Goal: Transaction & Acquisition: Subscribe to service/newsletter

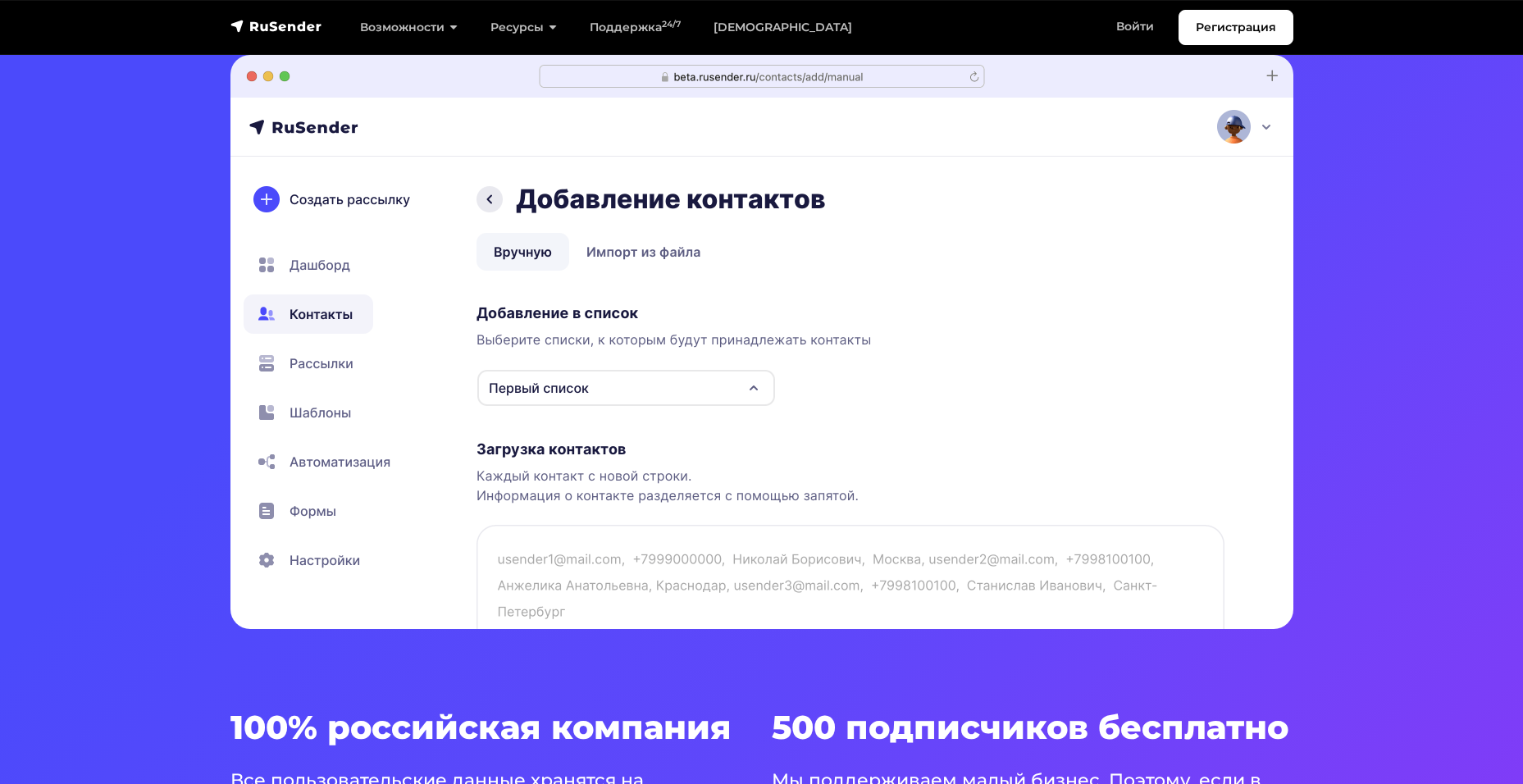
scroll to position [492, 0]
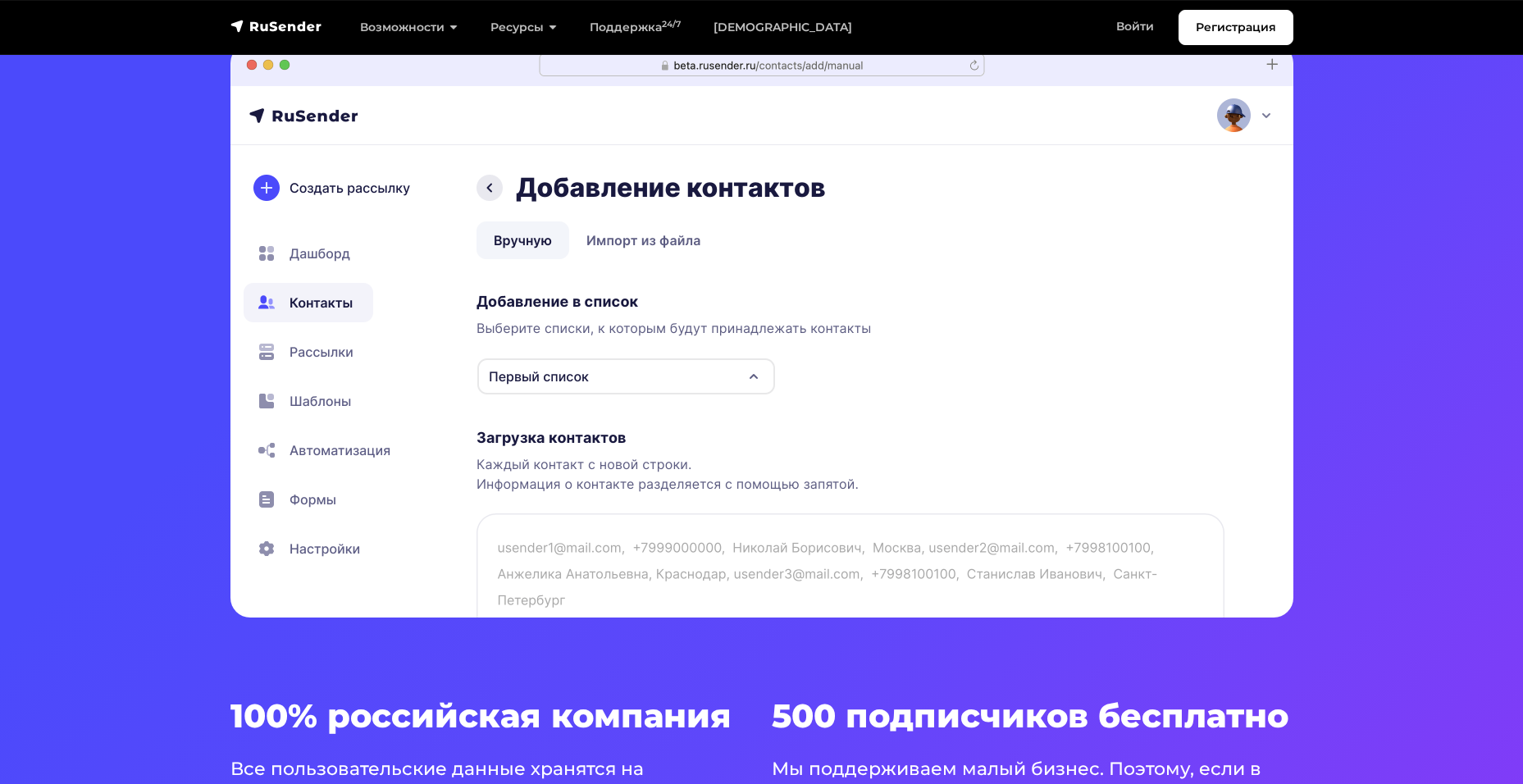
click at [695, 375] on img at bounding box center [761, 331] width 1063 height 574
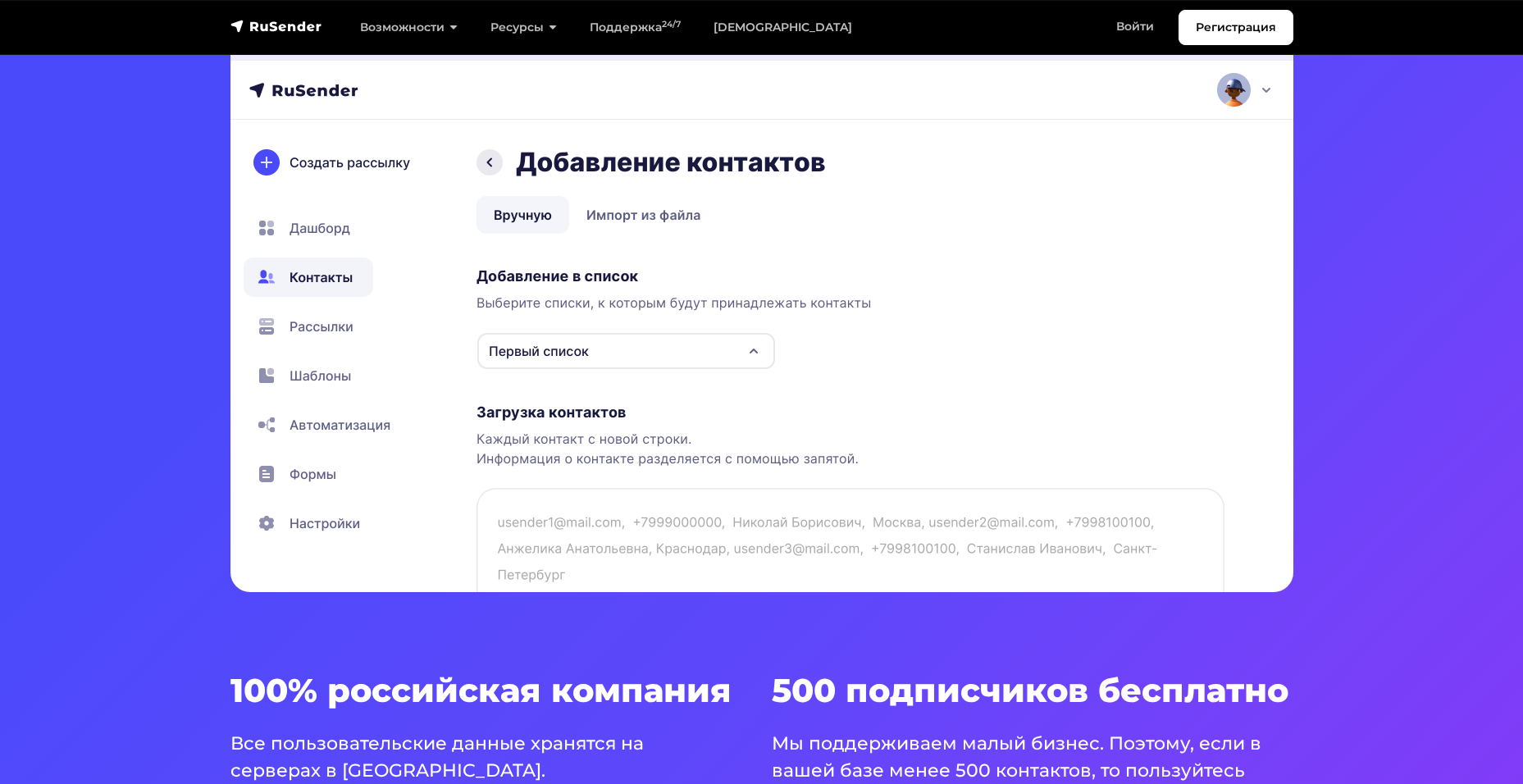
scroll to position [410, 0]
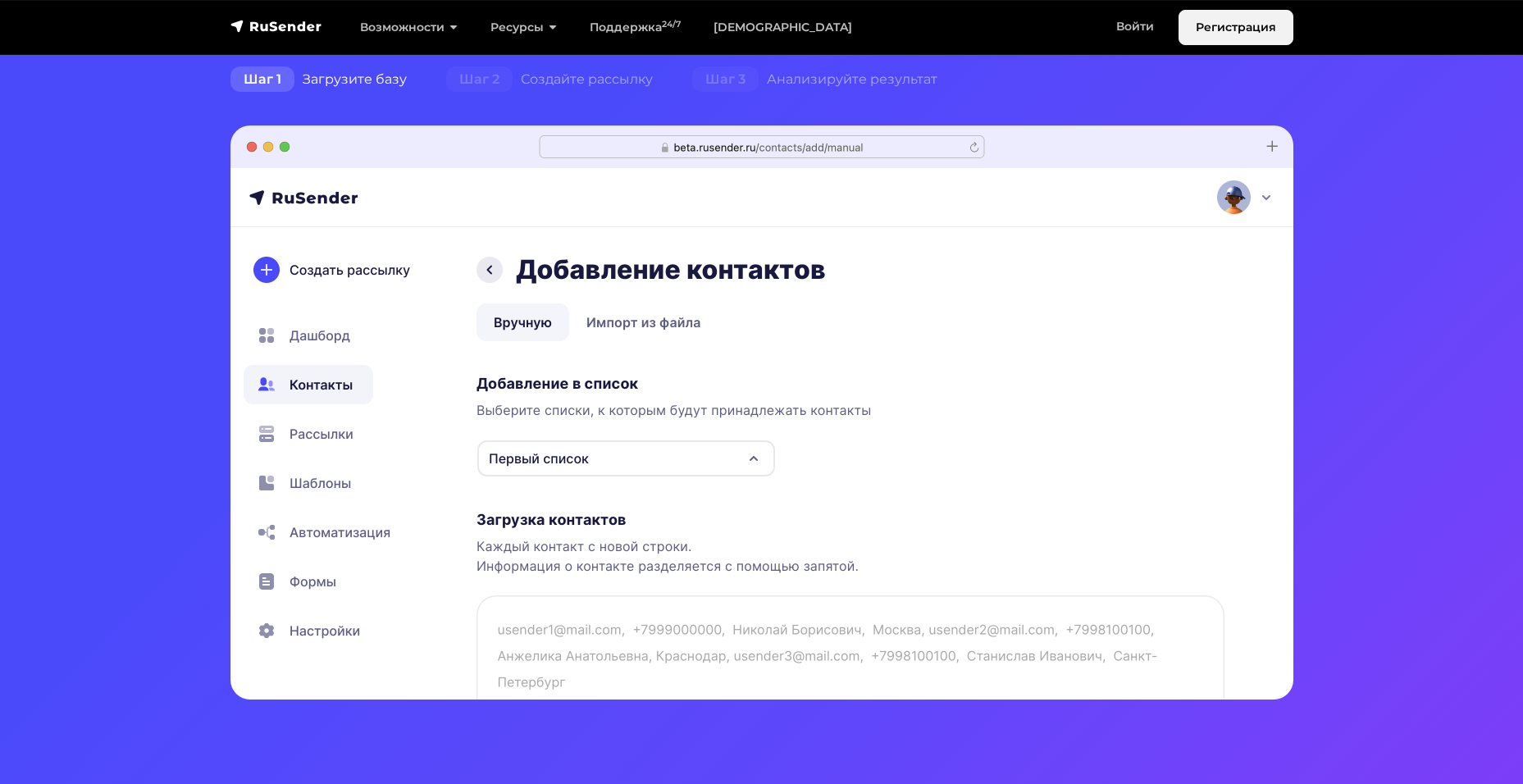
click at [1182, 27] on link "Регистрация" at bounding box center [1236, 27] width 115 height 35
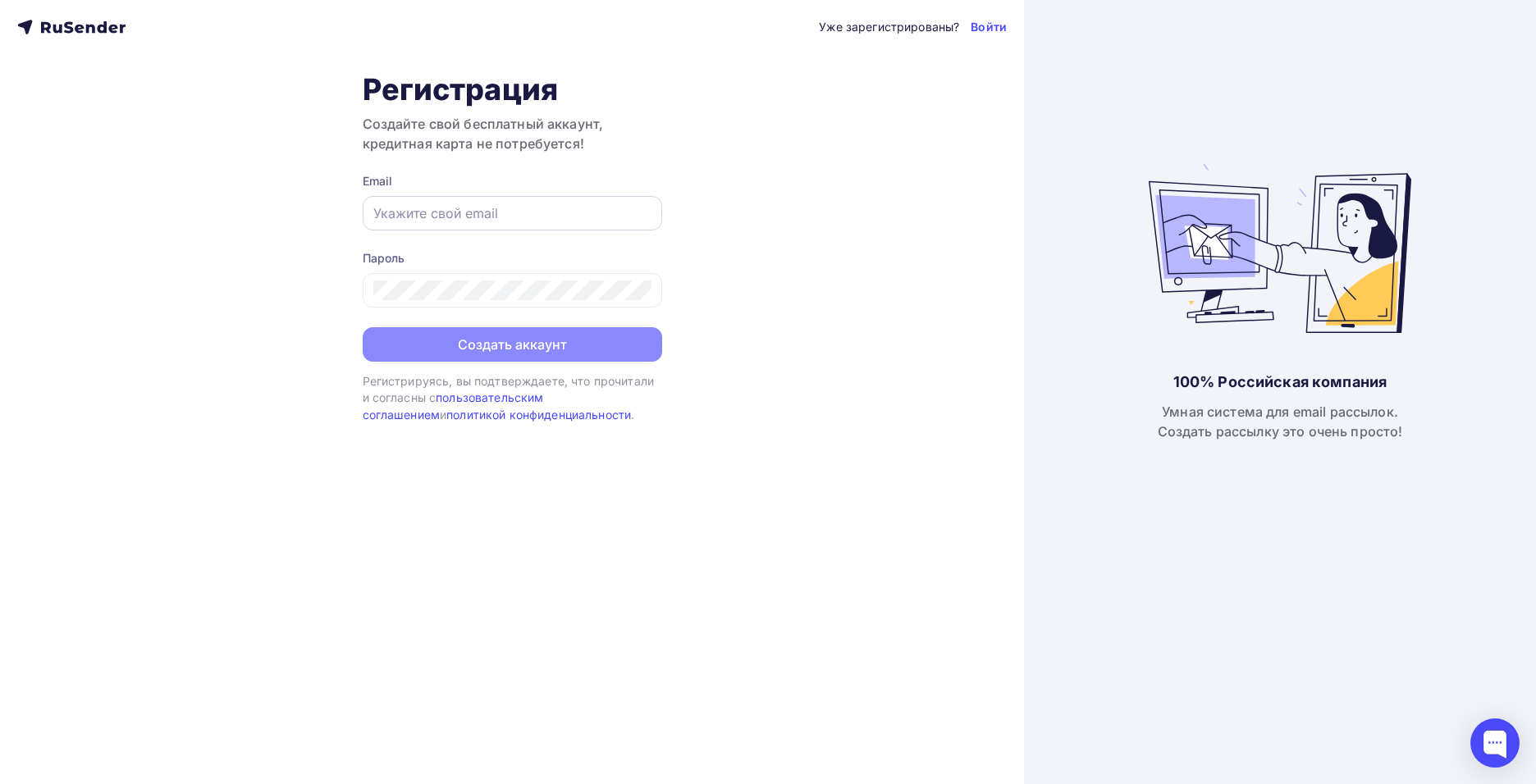
click at [509, 218] on input "text" at bounding box center [512, 213] width 278 height 20
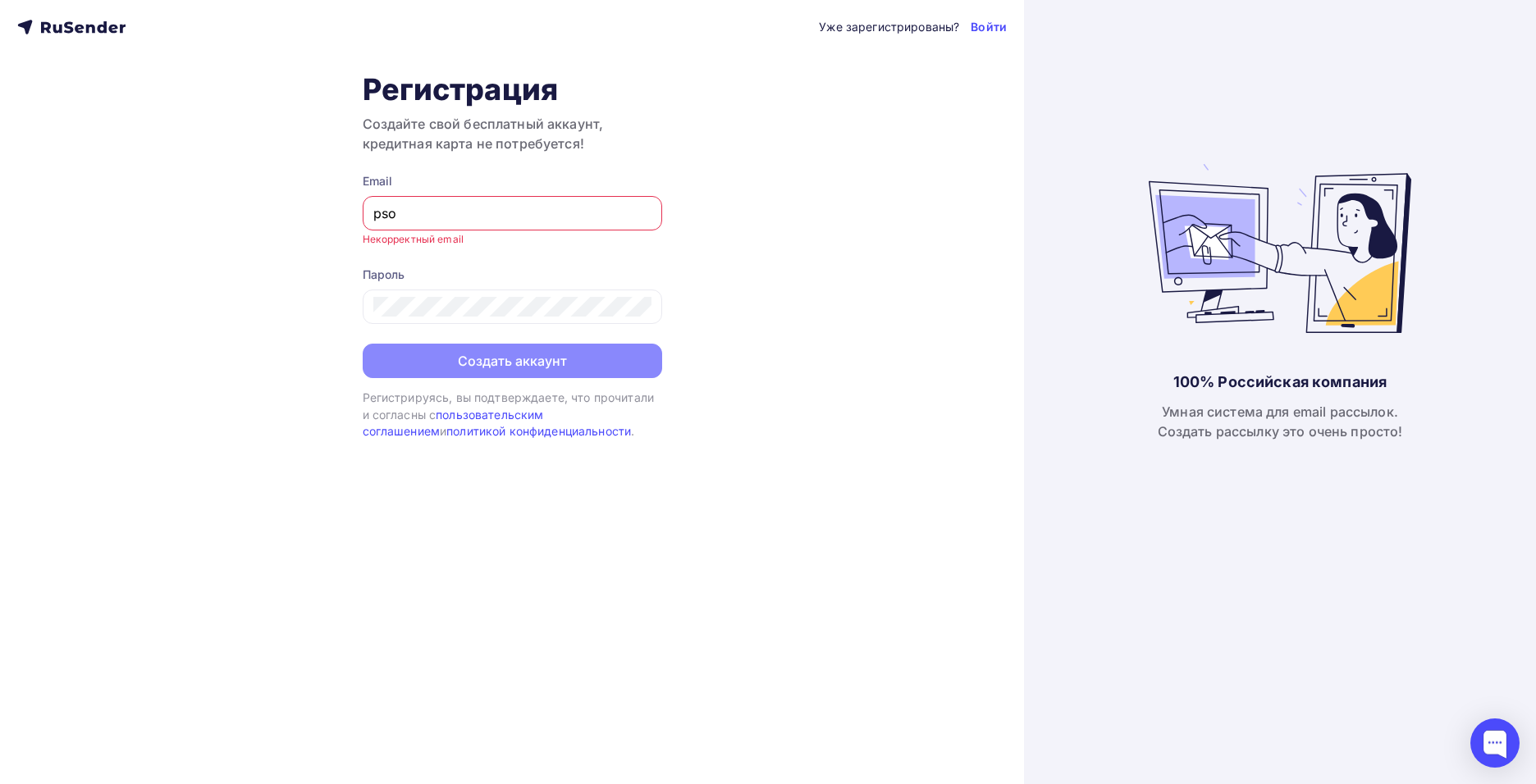
type input "[EMAIL_ADDRESS][DOMAIN_NAME]"
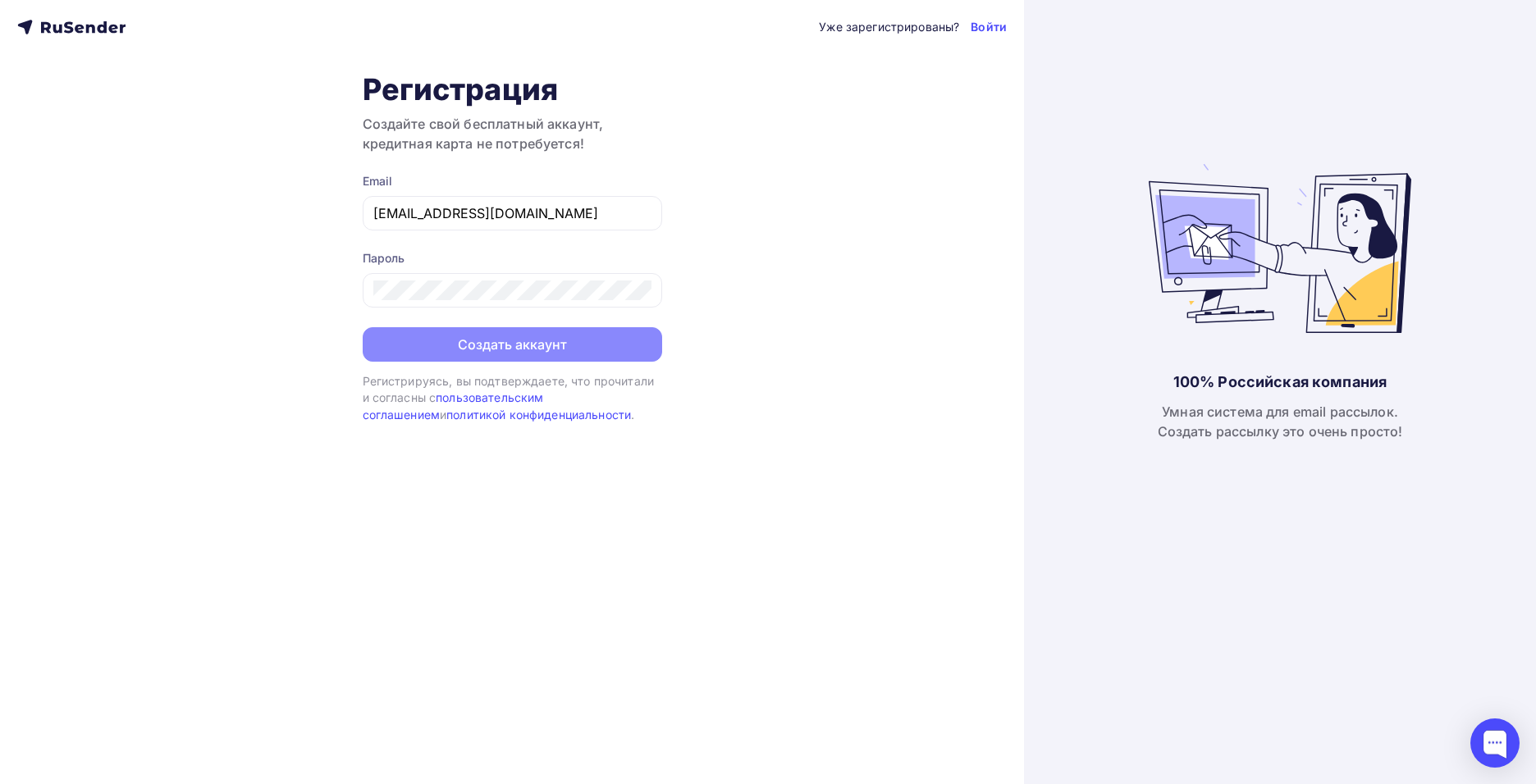
click at [831, 294] on div "Уже зарегистрированы? Войти Регистрация Создайте свой бесплатный аккаунт, креди…" at bounding box center [511, 392] width 1024 height 784
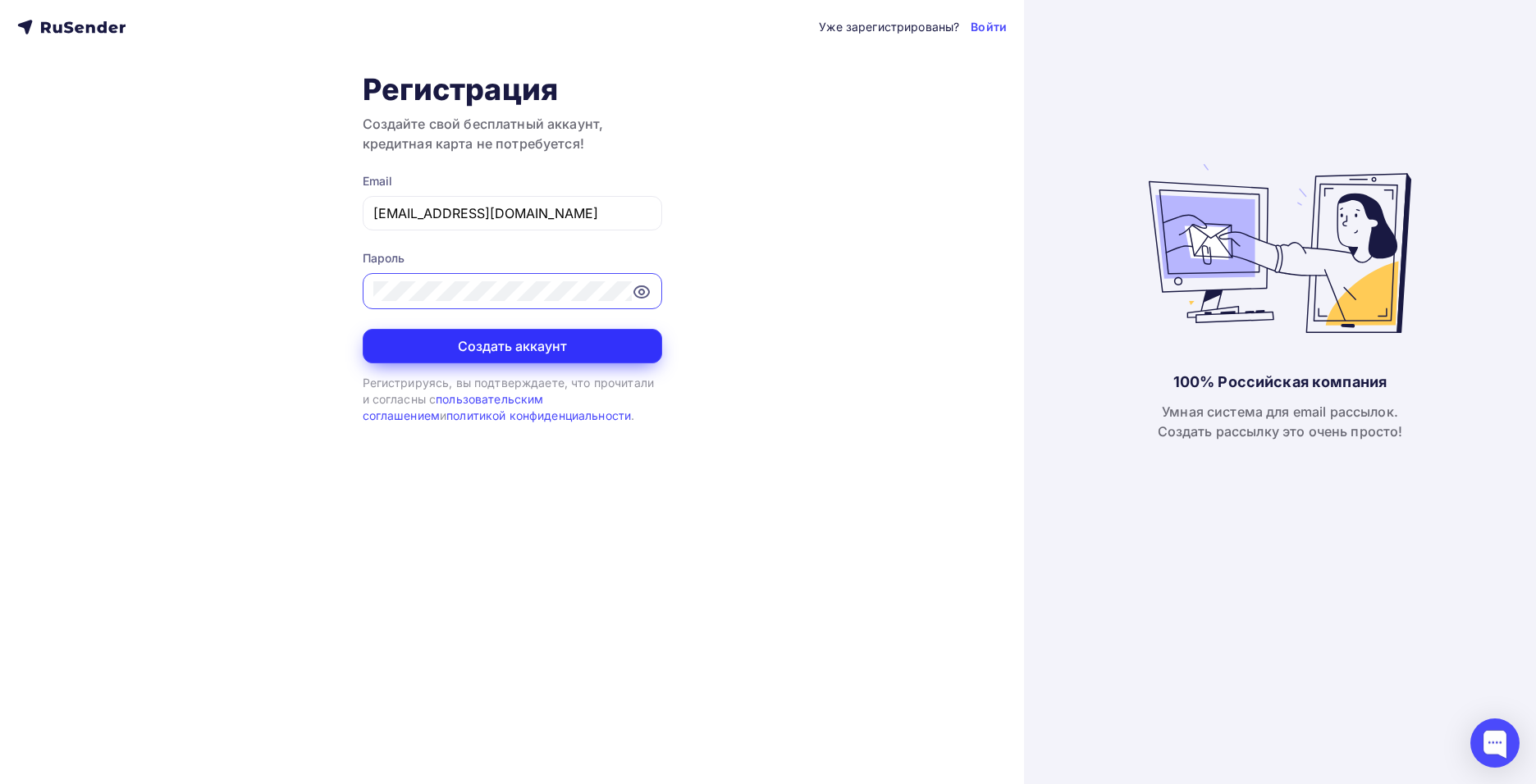
click at [507, 350] on button "Создать аккаунт" at bounding box center [511, 346] width 299 height 34
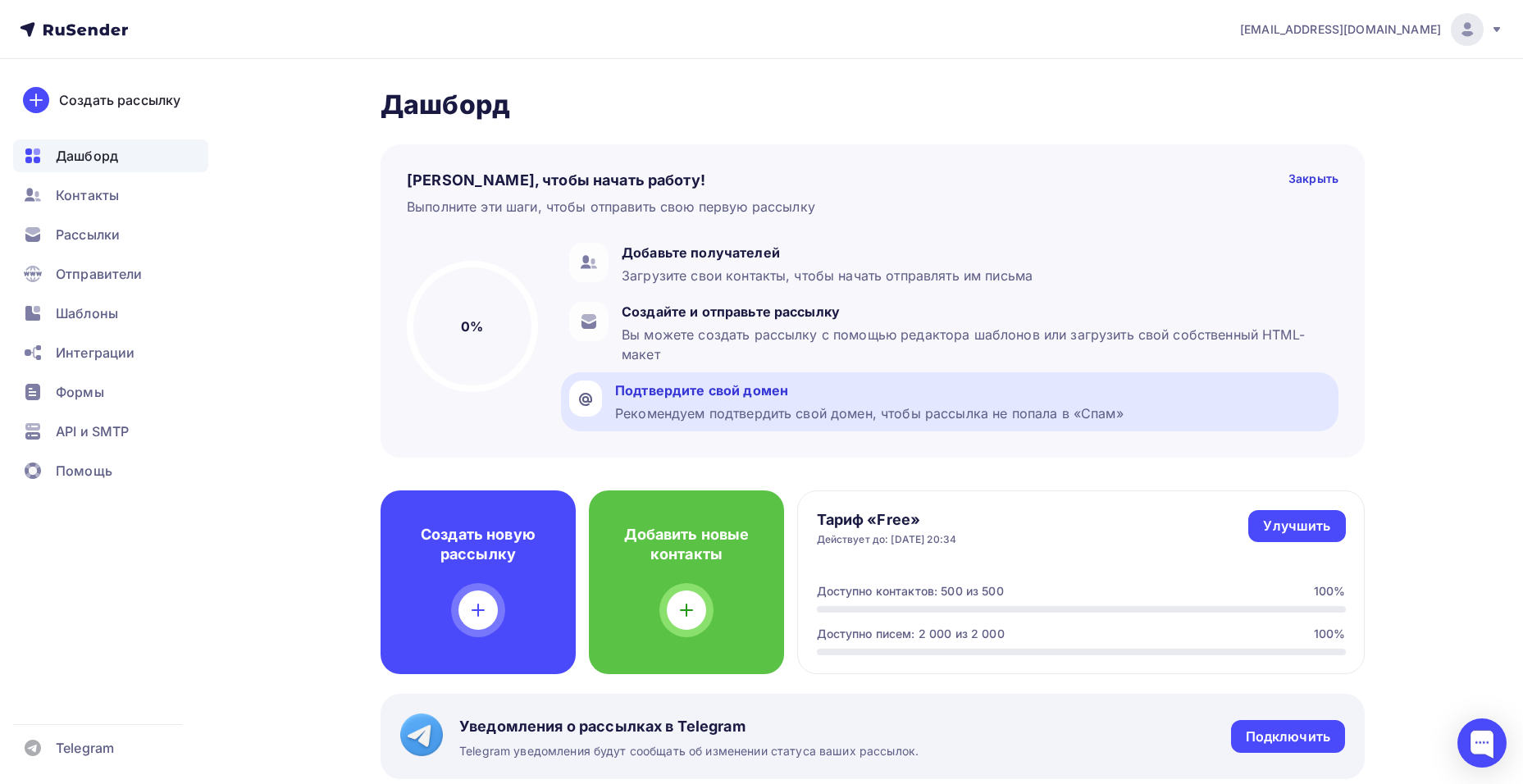
click at [786, 394] on div "Подтвердите свой домен" at bounding box center [869, 390] width 509 height 20
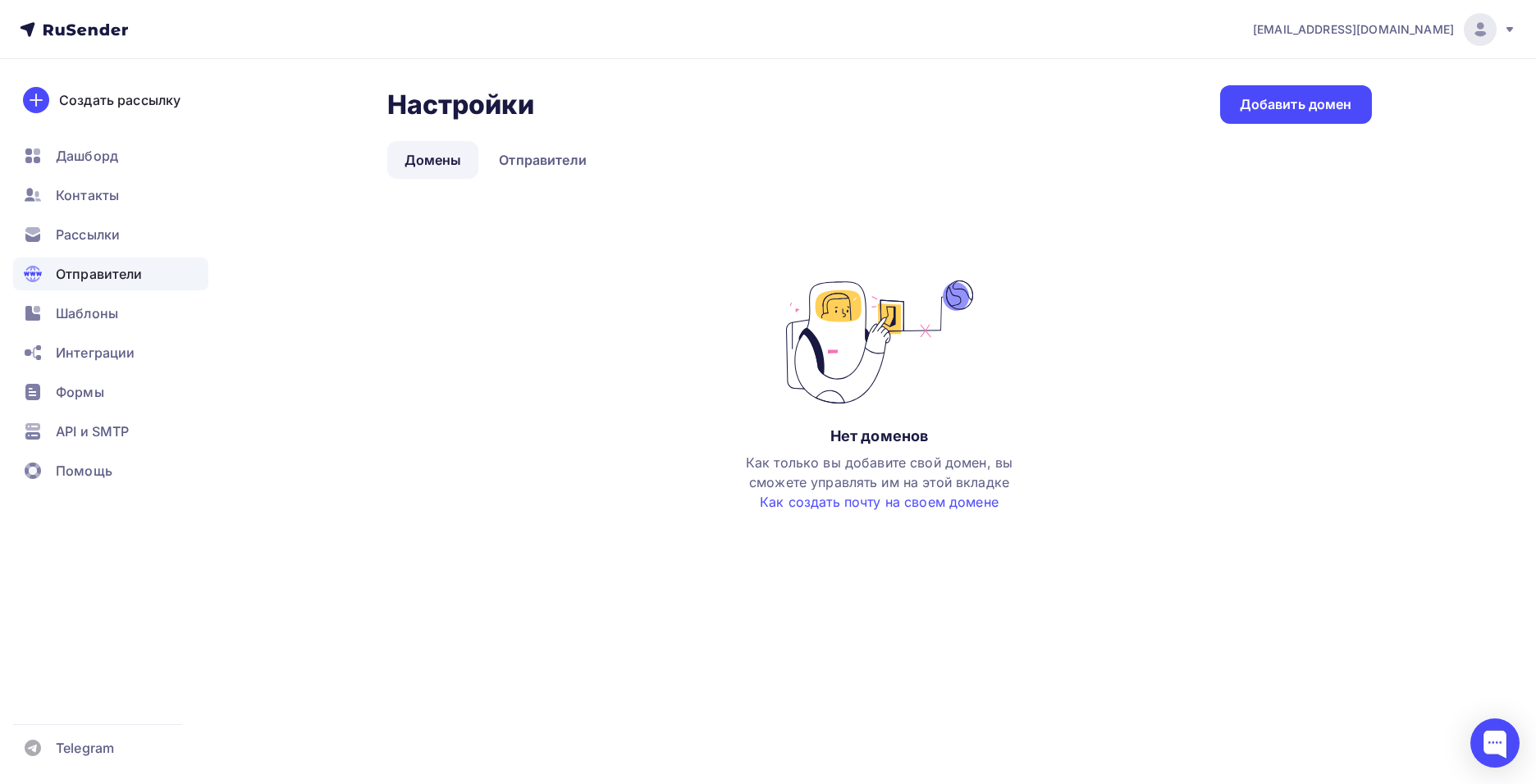
click at [442, 164] on link "Домены" at bounding box center [433, 160] width 92 height 37
click at [515, 164] on link "Отправители" at bounding box center [542, 160] width 122 height 37
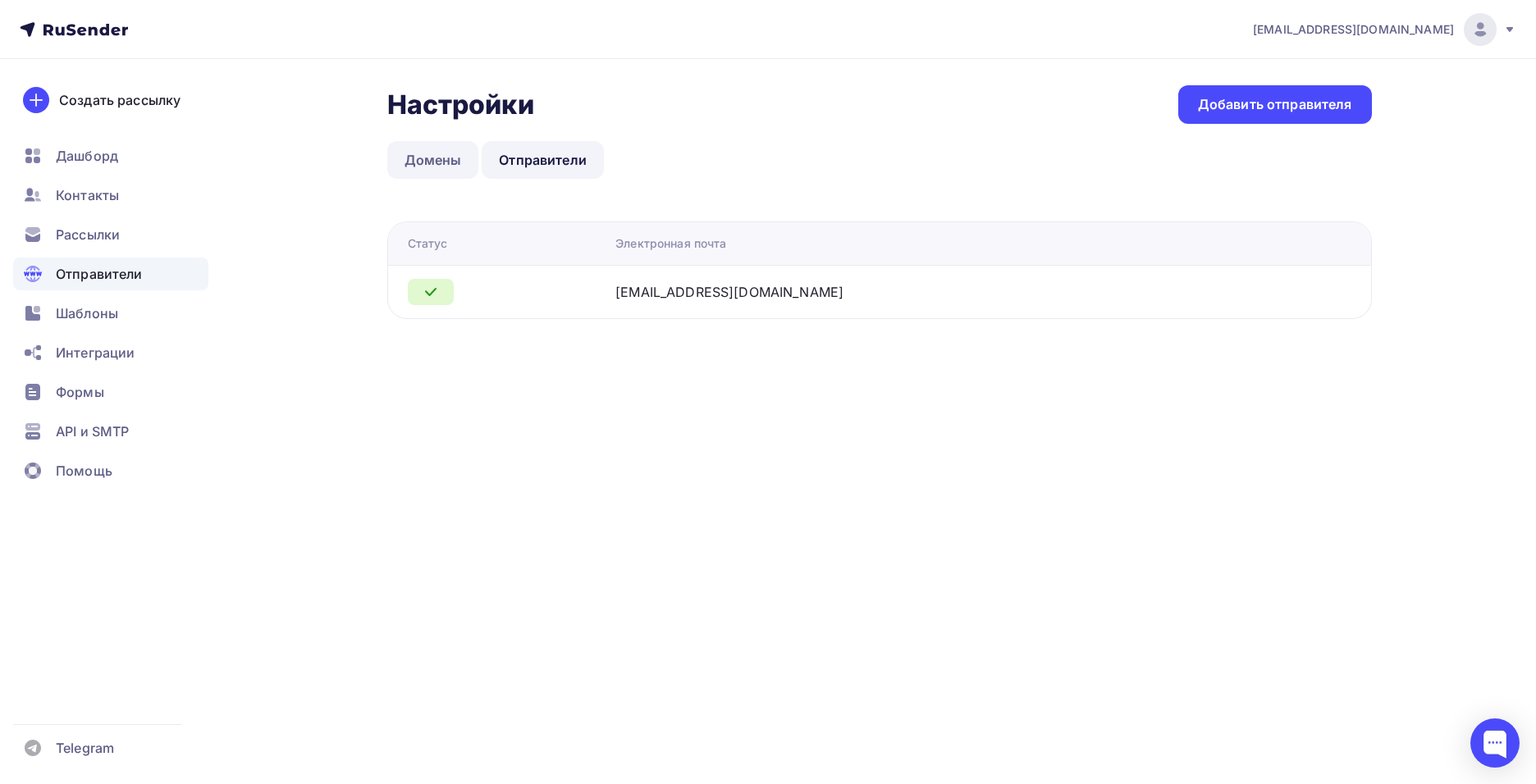
click at [449, 167] on link "Домены" at bounding box center [433, 160] width 92 height 37
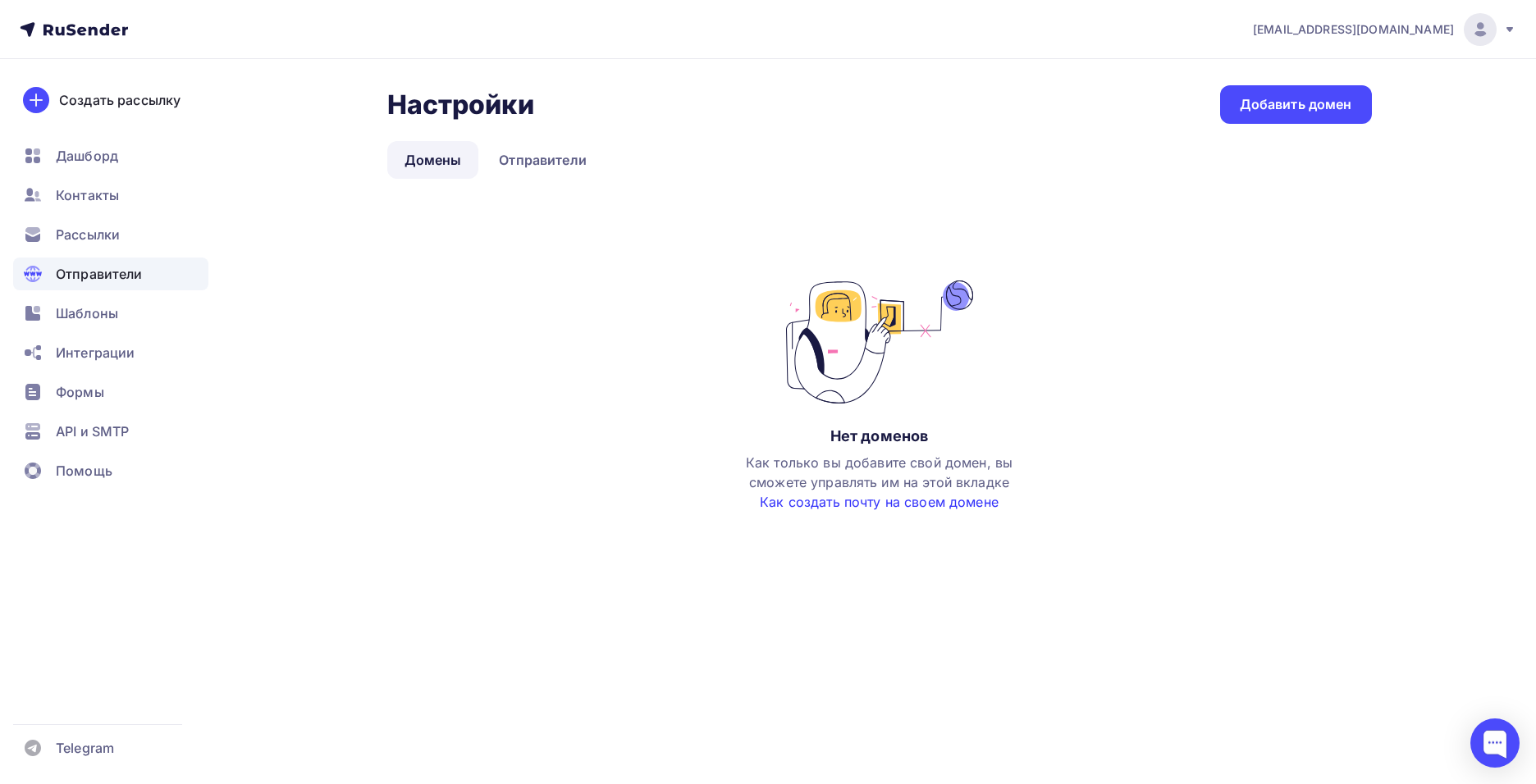
click at [826, 504] on link "Как создать почту на своем домене" at bounding box center [879, 501] width 239 height 16
click at [1260, 100] on div "Добавить домен" at bounding box center [1296, 105] width 113 height 19
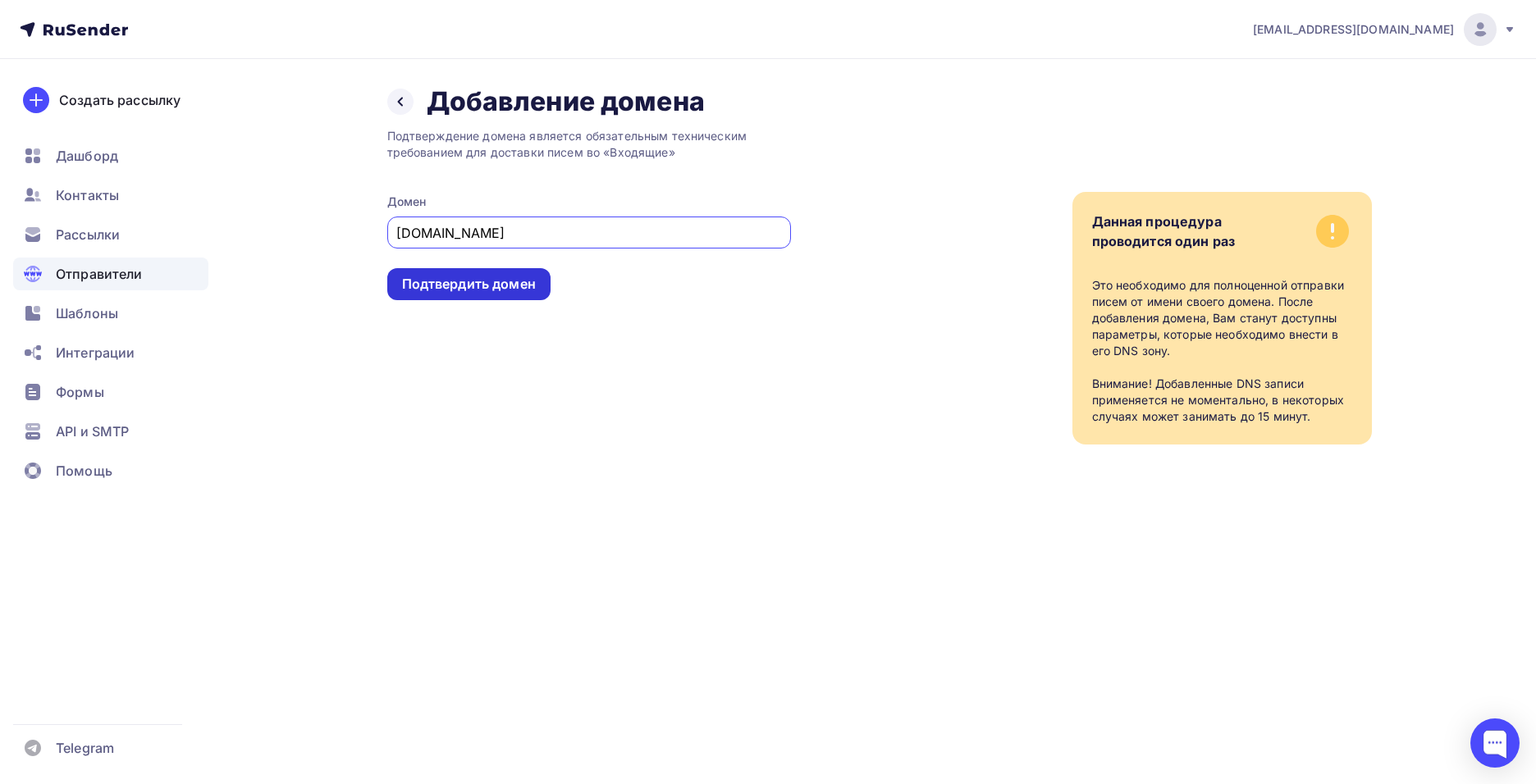
type input "[DOMAIN_NAME]"
click at [461, 288] on div "Подтвердить домен" at bounding box center [469, 284] width 134 height 19
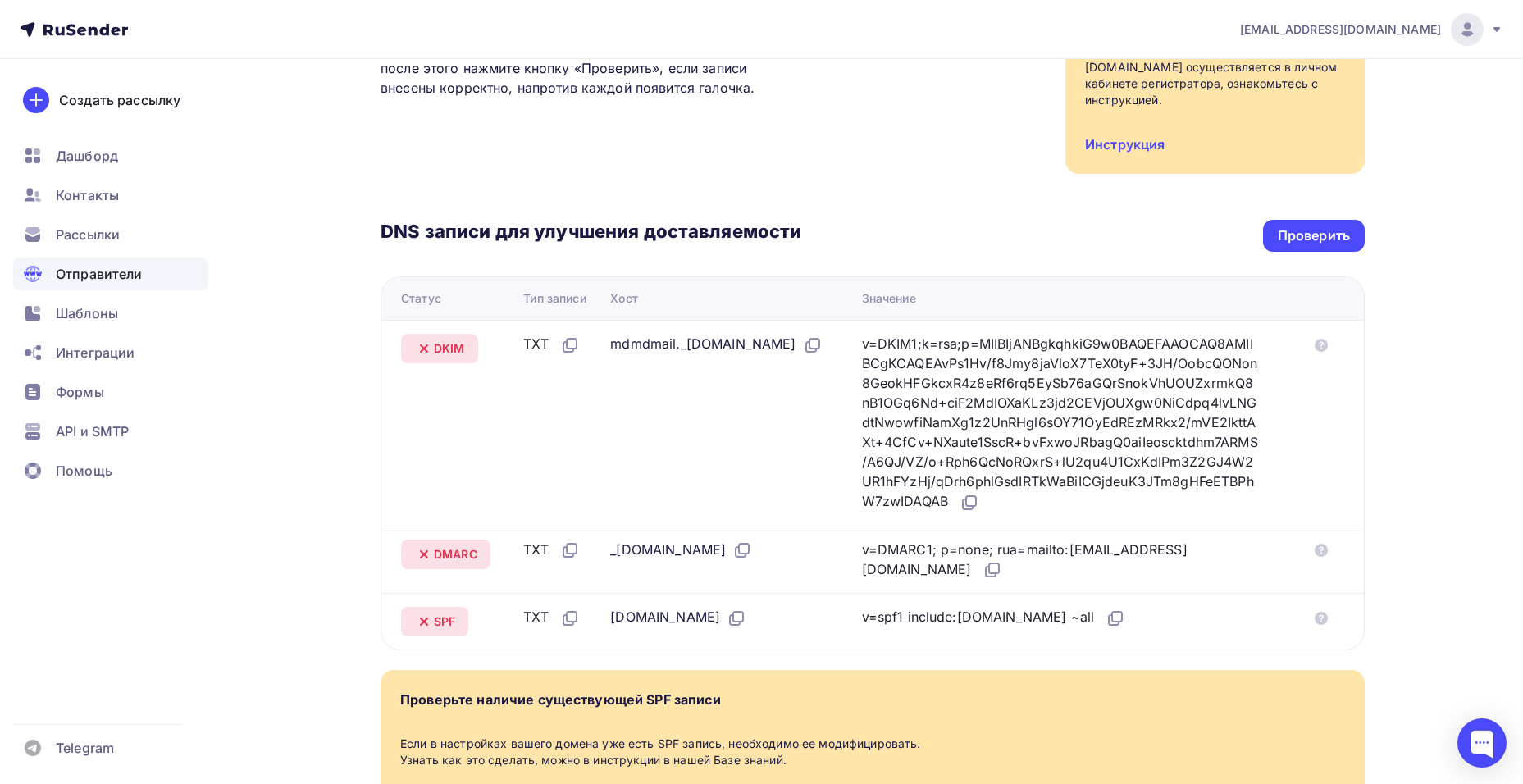
scroll to position [246, 0]
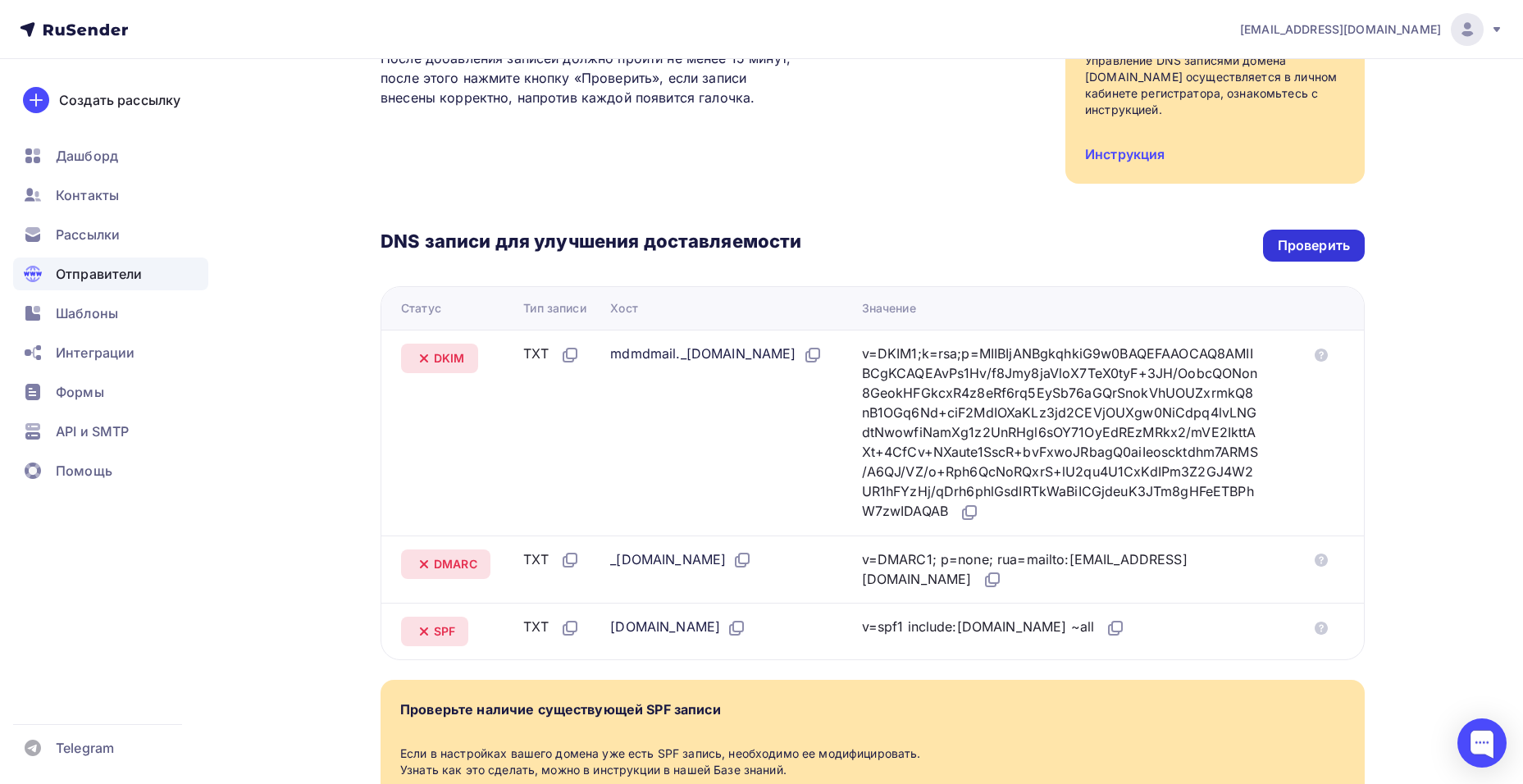
click at [1301, 241] on div "Проверить" at bounding box center [1314, 245] width 72 height 19
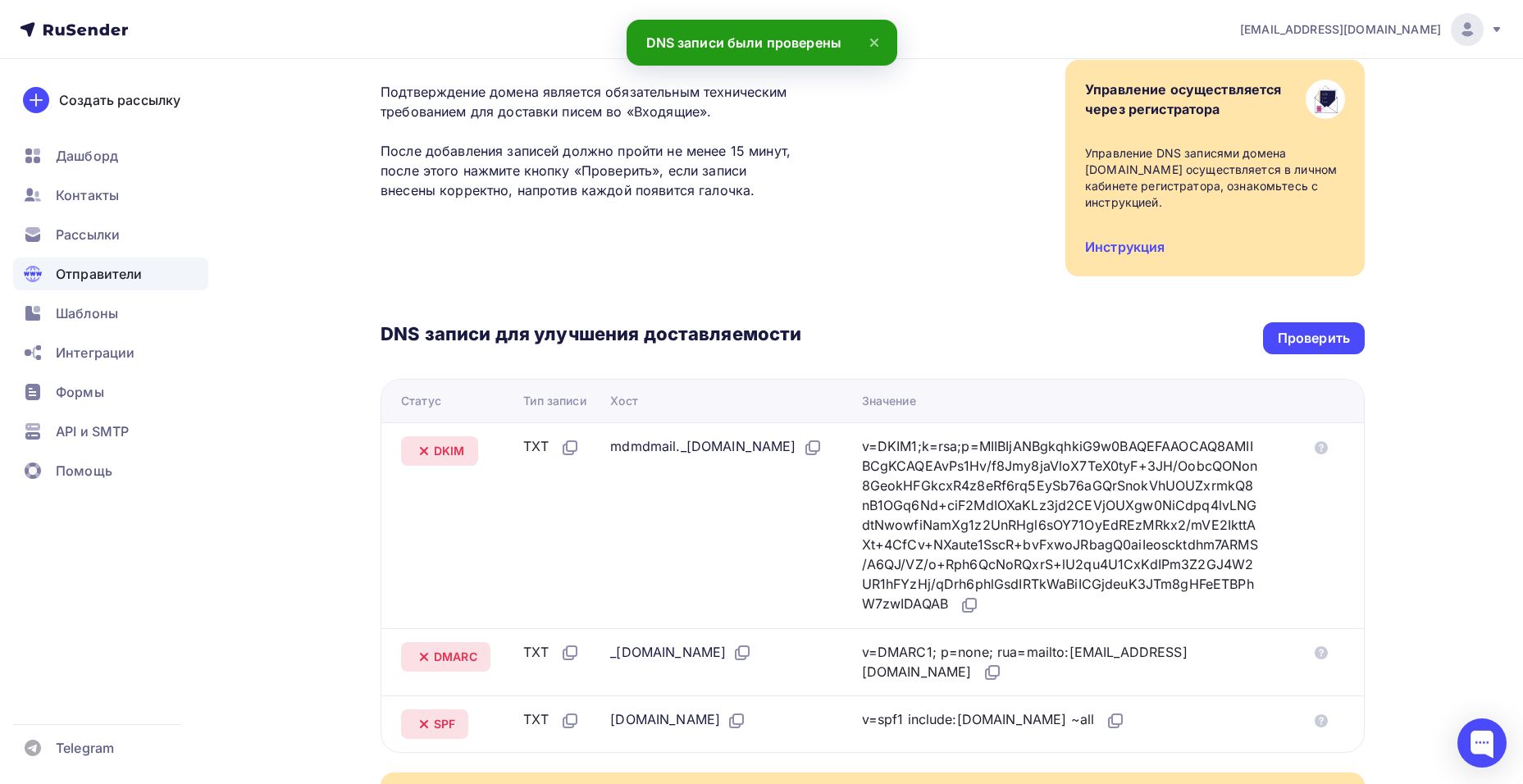
scroll to position [0, 0]
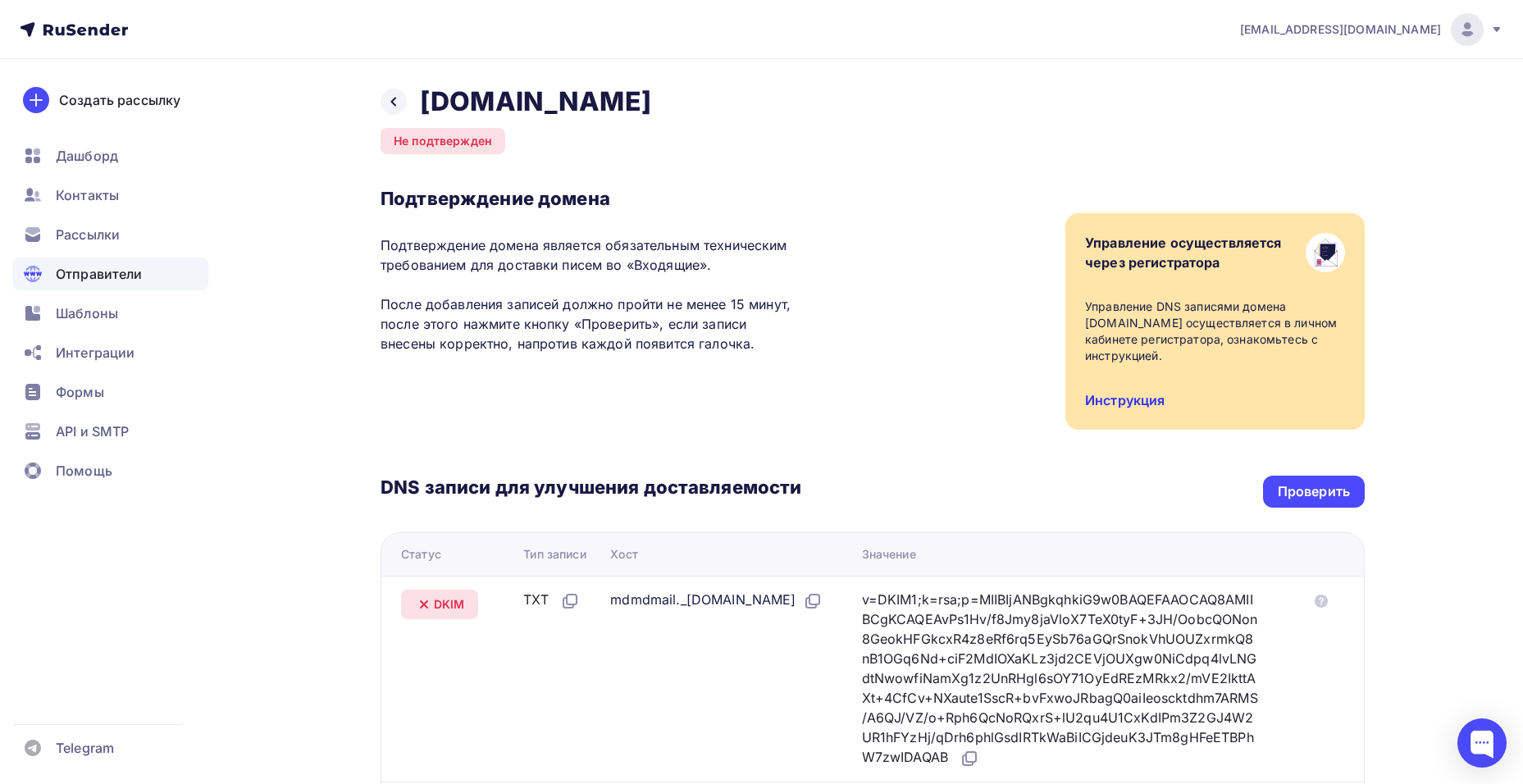
click at [1114, 406] on link "Инструкция" at bounding box center [1124, 400] width 79 height 16
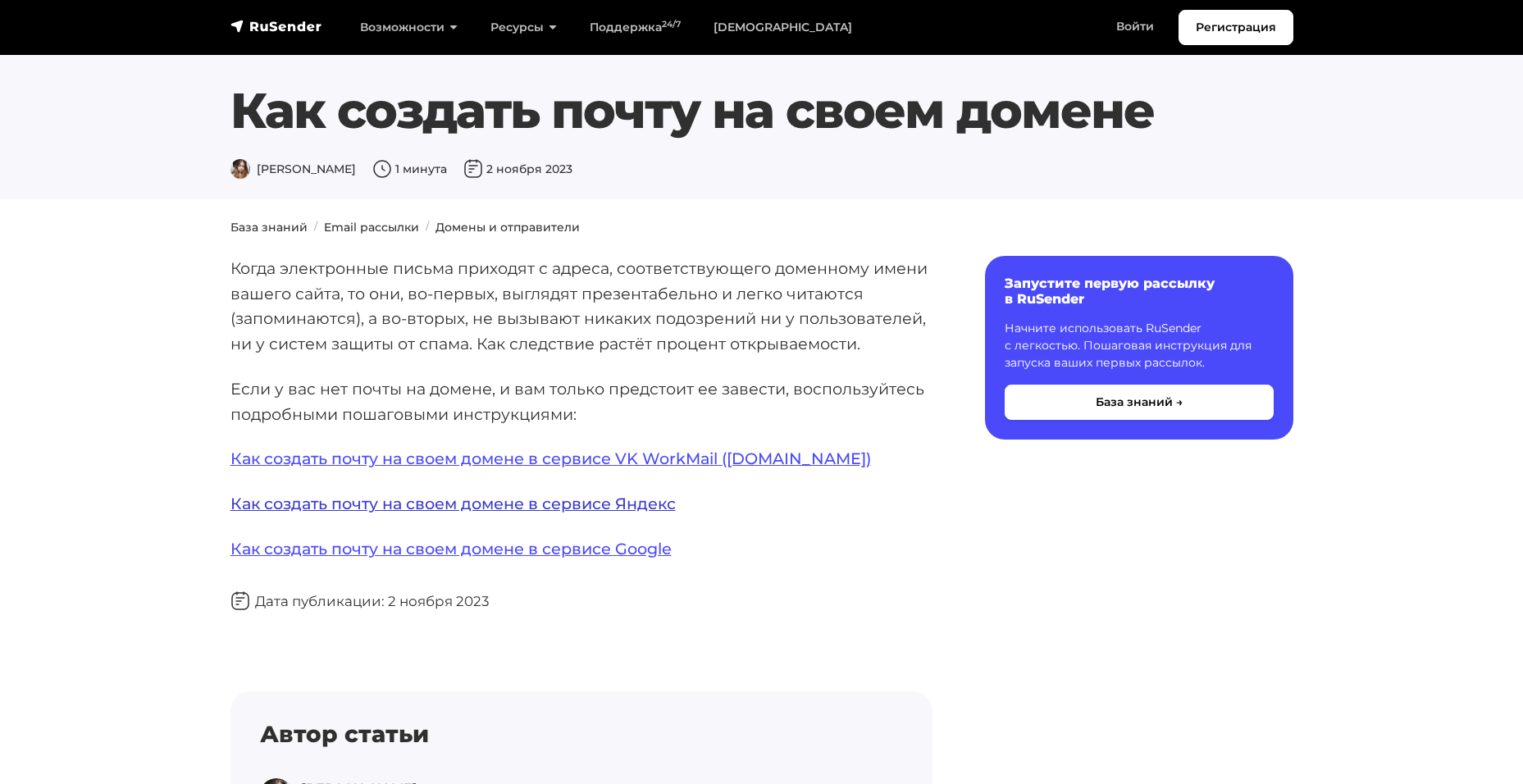
click at [625, 511] on link "Как создать почту на своем домене в сервисе Яндекс" at bounding box center [453, 503] width 446 height 20
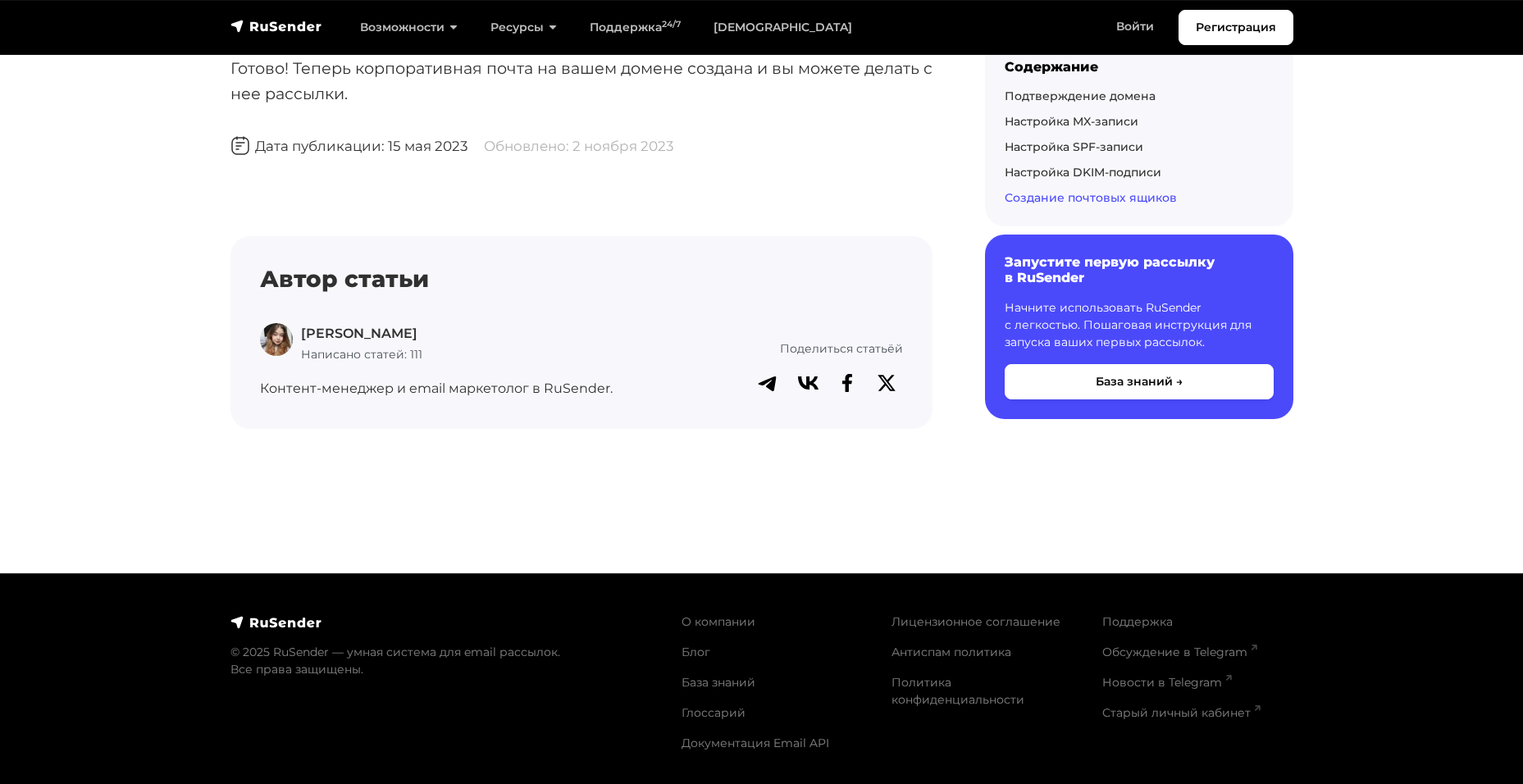
scroll to position [6480, 0]
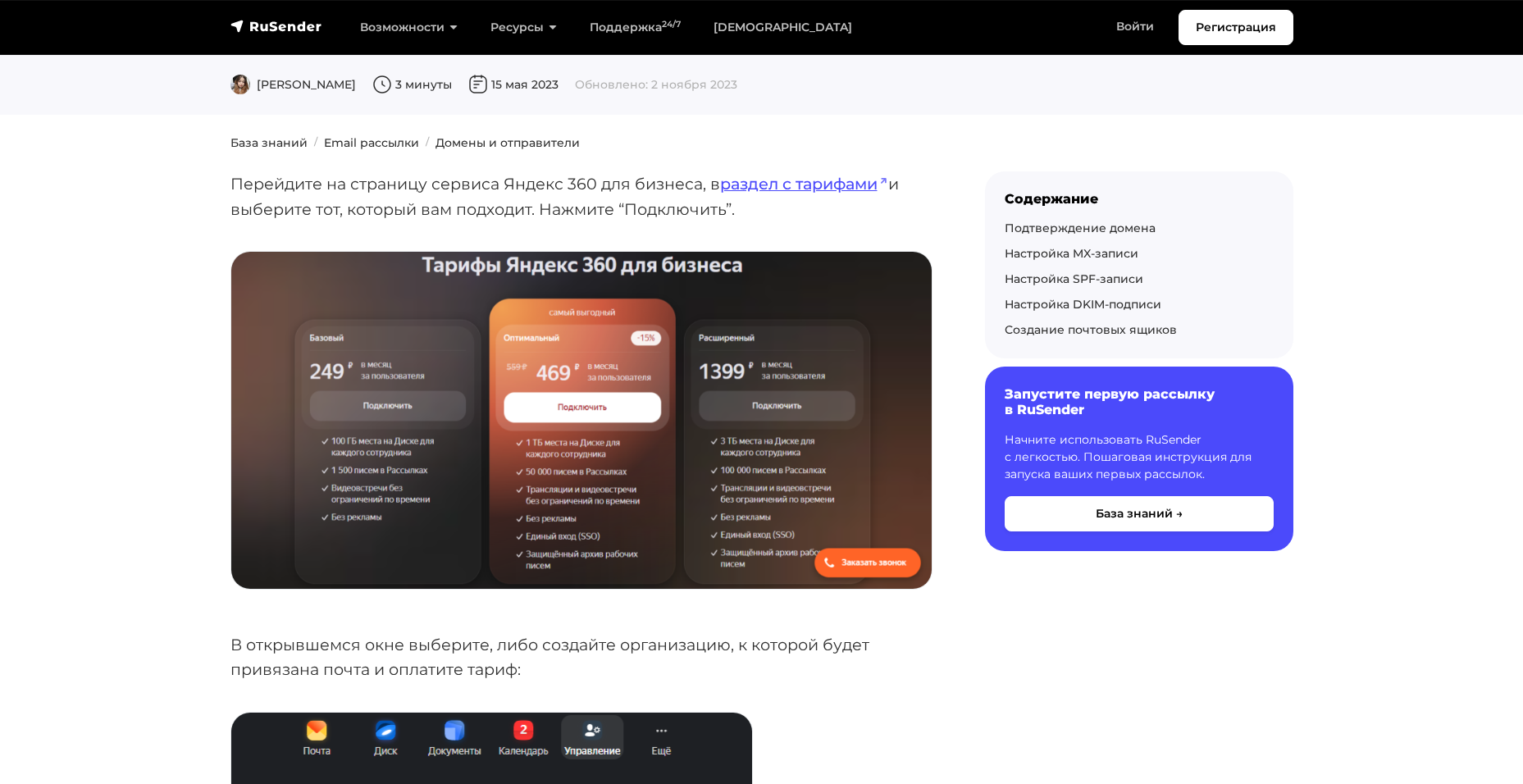
scroll to position [0, 0]
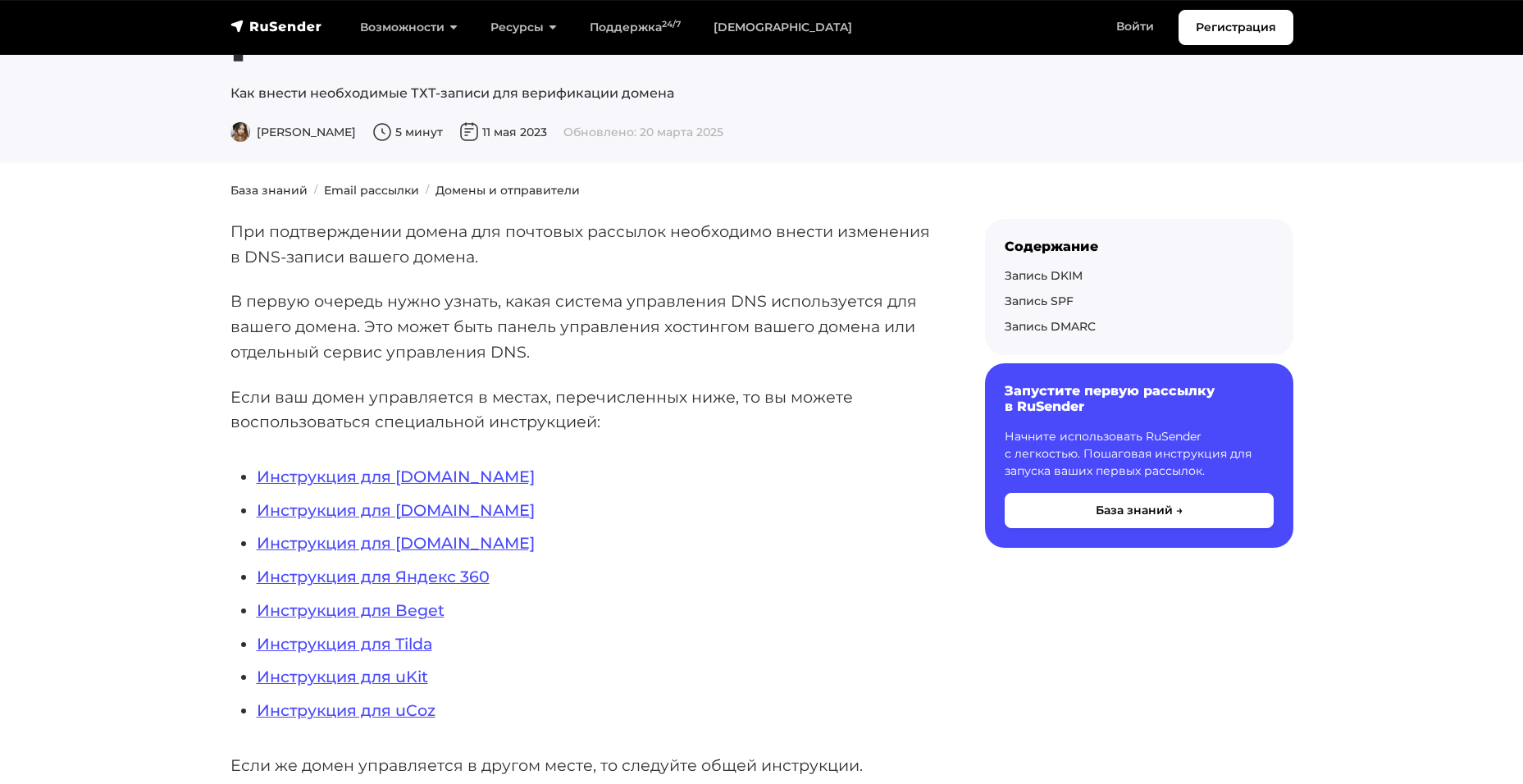
scroll to position [164, 0]
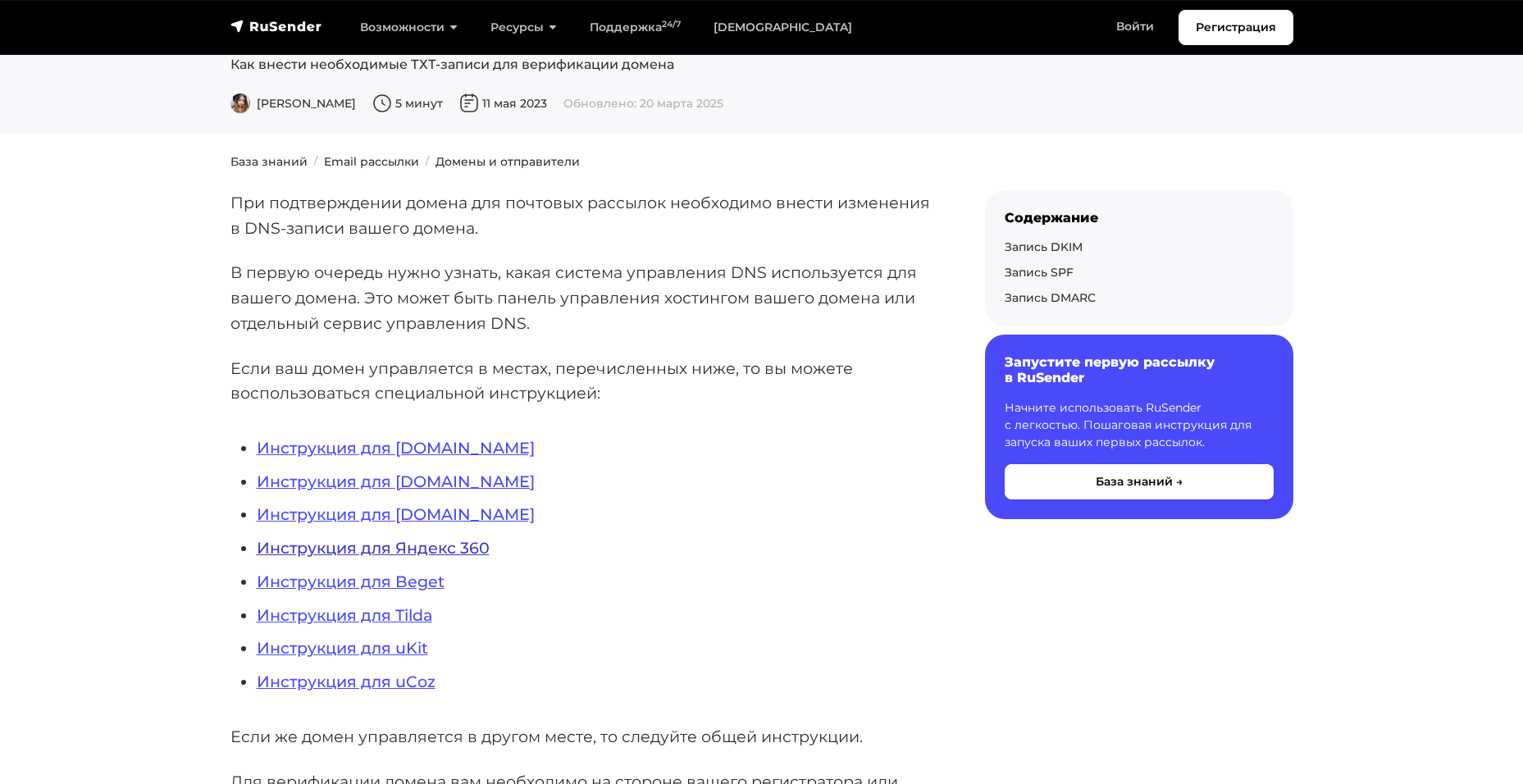
click at [421, 547] on link "Инструкция для Яндекс 360" at bounding box center [372, 547] width 233 height 20
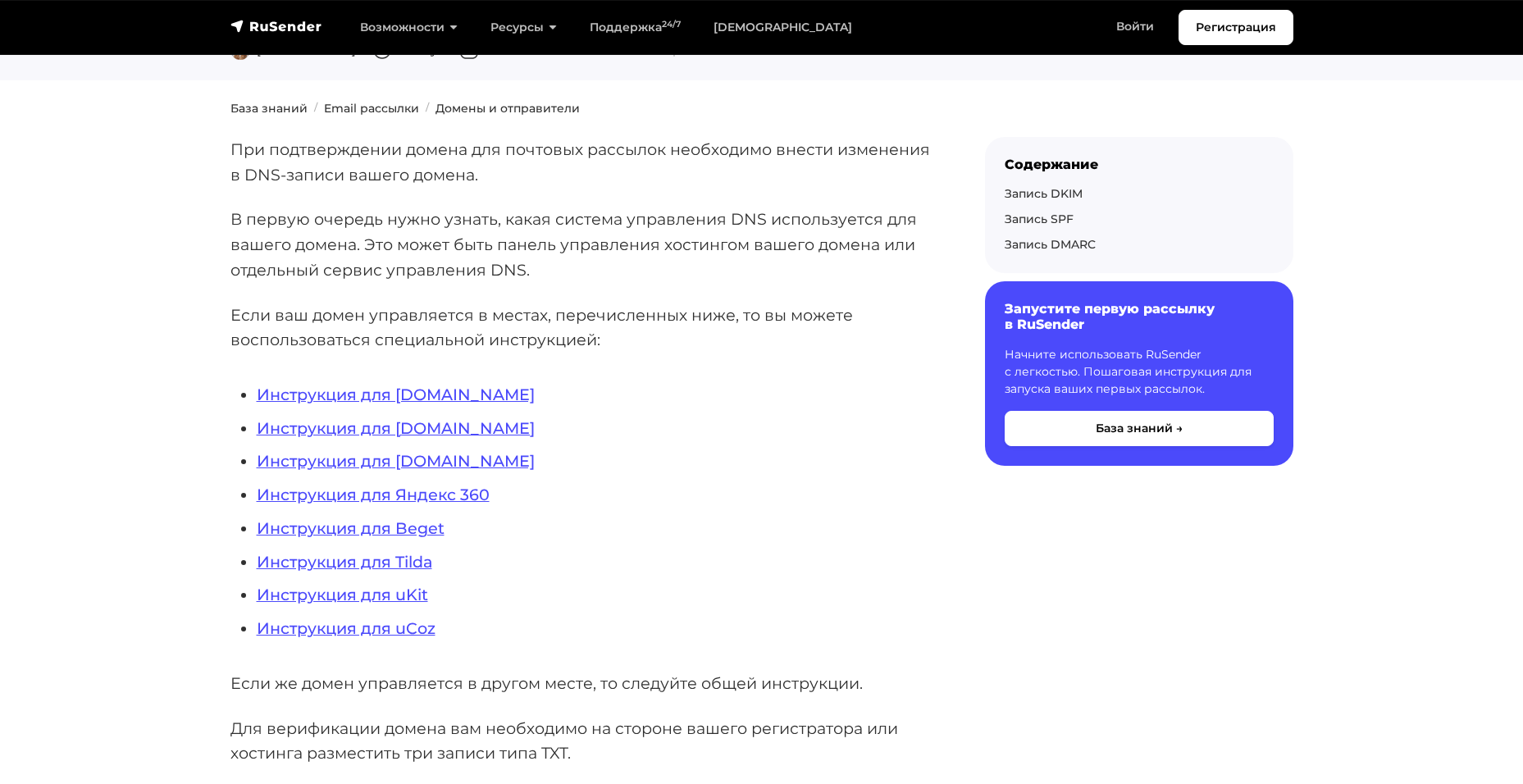
scroll to position [246, 0]
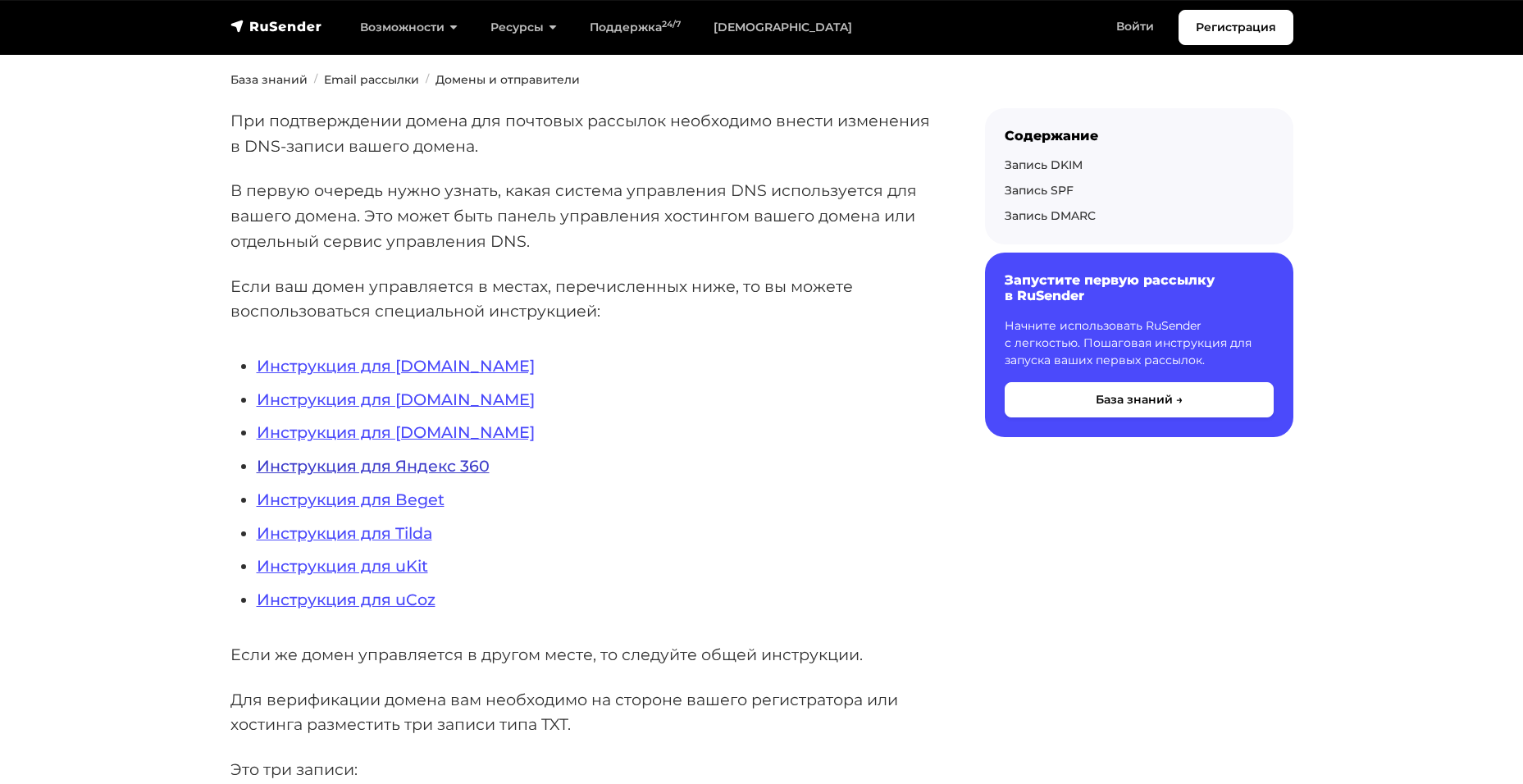
click at [361, 470] on link "Инструкция для Яндекс 360" at bounding box center [372, 465] width 233 height 20
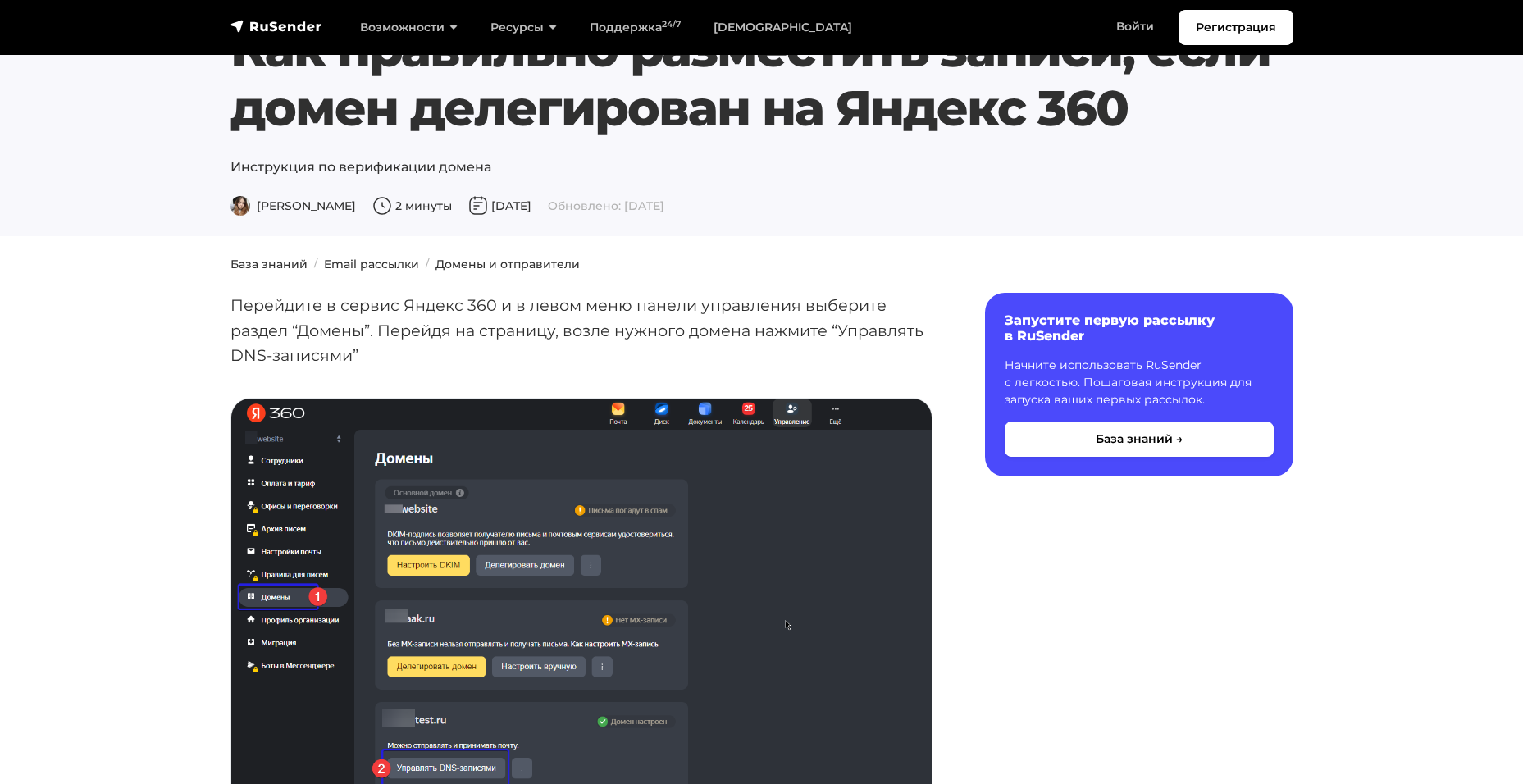
click at [826, 201] on div "[PERSON_NAME] 2 минуты [DATE] Обновлено: [DATE]" at bounding box center [761, 206] width 1063 height 20
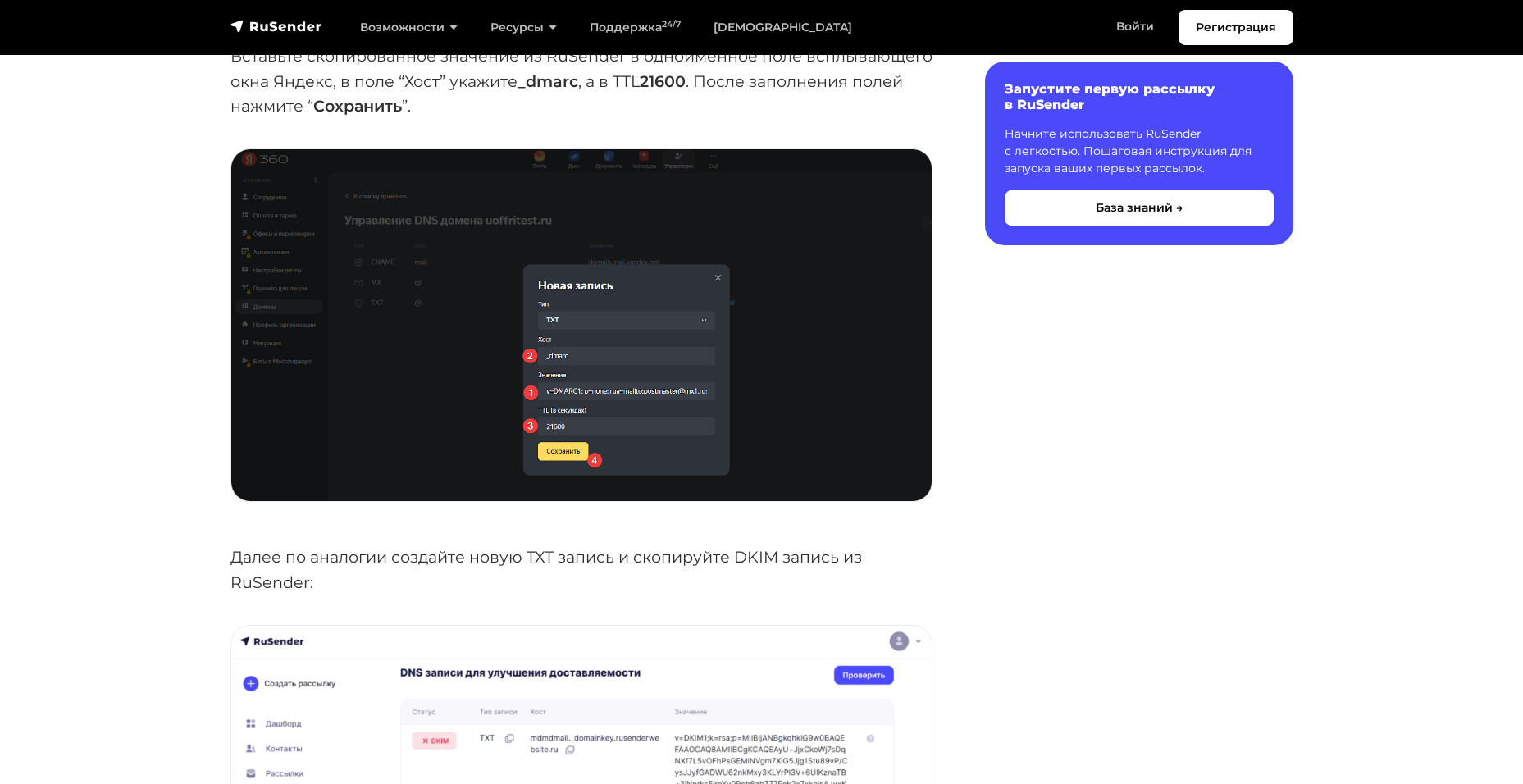
scroll to position [2925, 0]
